Goal: Information Seeking & Learning: Check status

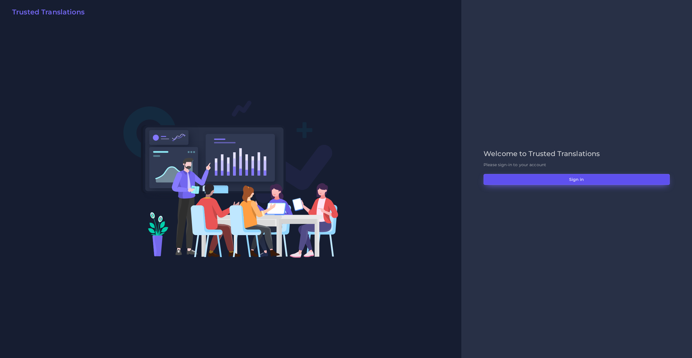
click at [488, 180] on button "Sign in" at bounding box center [577, 179] width 186 height 11
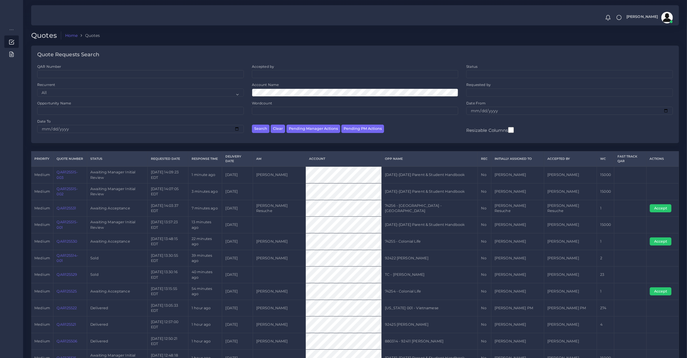
click at [268, 70] on div "Accepted by All Donaldo Barahona Ricardo Mejia Andrea Poblete Valeria De Arambu…" at bounding box center [355, 71] width 207 height 14
click at [273, 77] on ul at bounding box center [355, 73] width 206 height 6
type input "die"
click at [273, 76] on ul "die" at bounding box center [355, 73] width 206 height 6
click at [273, 76] on ul at bounding box center [355, 73] width 206 height 6
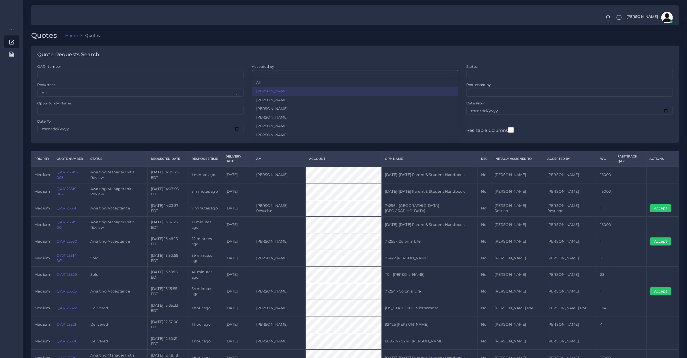
click at [229, 79] on div "QAR Number" at bounding box center [140, 73] width 215 height 18
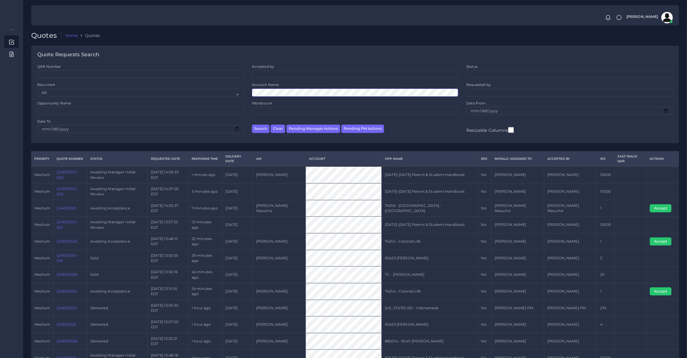
click at [252, 125] on button "Search" at bounding box center [261, 129] width 18 height 8
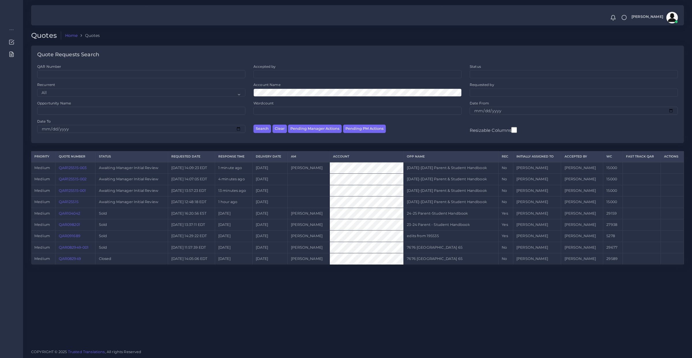
drag, startPoint x: 78, startPoint y: 190, endPoint x: 78, endPoint y: 185, distance: 5.2
click at [78, 190] on link "QAR125515-001" at bounding box center [72, 190] width 27 height 4
click at [83, 178] on link "QAR125515-002" at bounding box center [73, 179] width 28 height 4
click at [85, 169] on link "QAR125515-003" at bounding box center [73, 168] width 28 height 4
click at [79, 189] on link "QAR125515-001" at bounding box center [72, 190] width 27 height 4
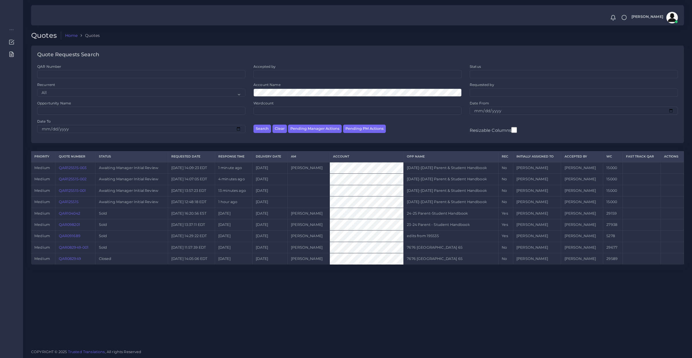
click at [79, 189] on link "QAR125515-001" at bounding box center [72, 190] width 27 height 4
click at [314, 194] on td at bounding box center [309, 190] width 42 height 11
click at [77, 166] on link "QAR125515-003" at bounding box center [73, 168] width 28 height 4
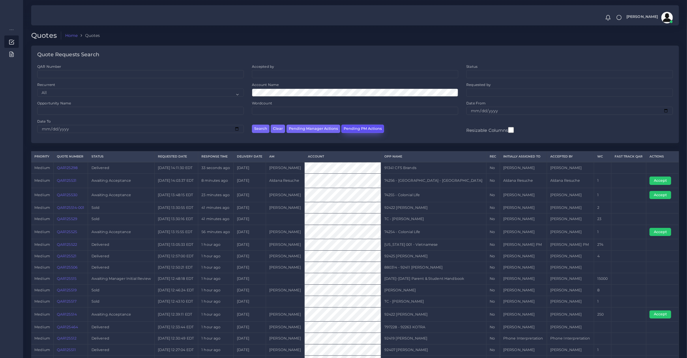
click at [348, 128] on button "Pending PM Actions" at bounding box center [362, 129] width 43 height 8
select select "awaiting_acceptance"
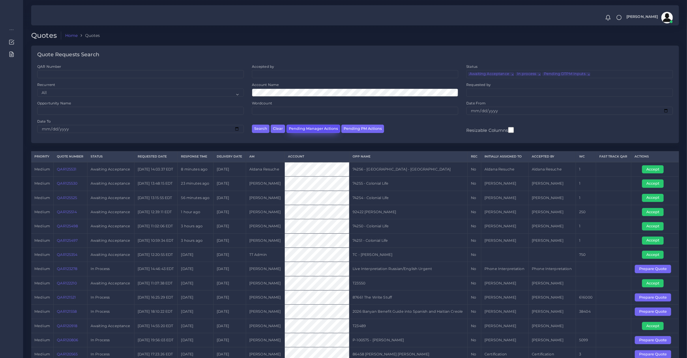
click at [307, 125] on button "Pending Manager Actions" at bounding box center [313, 129] width 54 height 8
select select "awaiting_manager_initial_review"
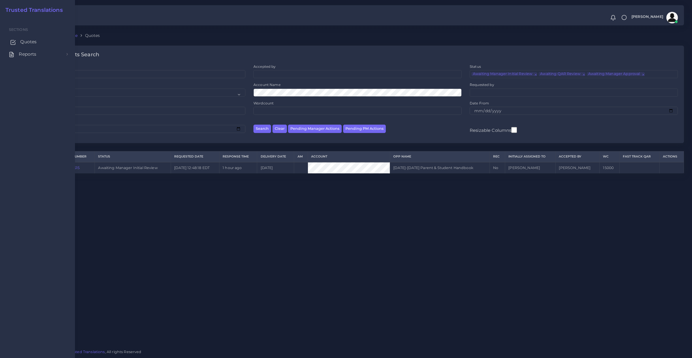
click at [15, 41] on icon at bounding box center [13, 43] width 6 height 6
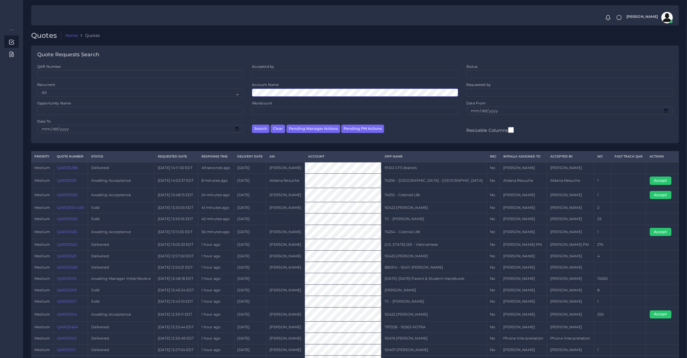
click at [252, 125] on button "Search" at bounding box center [261, 129] width 18 height 8
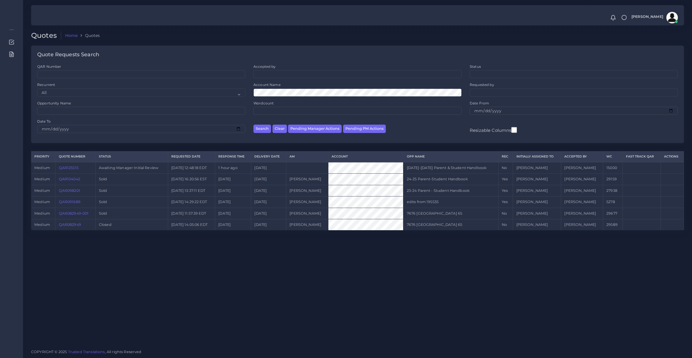
click at [71, 172] on td "QAR125515" at bounding box center [75, 168] width 40 height 12
copy link "QAR125515"
click at [67, 168] on link "QAR125515" at bounding box center [69, 168] width 20 height 4
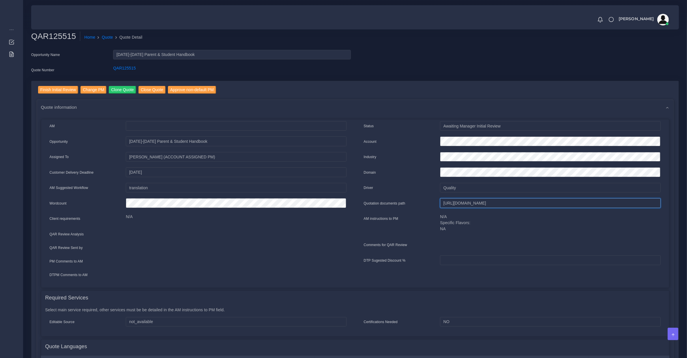
click at [463, 203] on input "https://workdrive.zoho.com/fgoh3e43b1a1fe2124b65bedd7c3c51a0e040/teams/fgoh3e43…" at bounding box center [550, 203] width 220 height 10
